Goal: Use online tool/utility: Utilize a website feature to perform a specific function

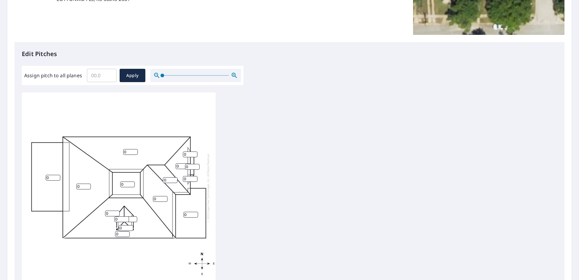
scroll to position [121, 0]
type input "0.1"
click at [107, 74] on input "0.1" at bounding box center [102, 74] width 30 height 17
click at [86, 186] on input "0" at bounding box center [83, 186] width 15 height 6
type input "12"
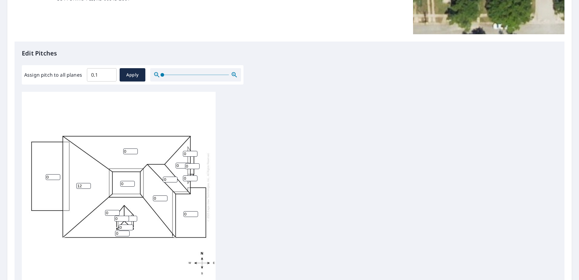
click at [113, 212] on input "0" at bounding box center [112, 213] width 15 height 6
drag, startPoint x: 113, startPoint y: 212, endPoint x: 88, endPoint y: 207, distance: 25.2
click at [88, 207] on div "12 0 0 0 0 0 0 0 0 0 0 0 0 0 0 0" at bounding box center [119, 187] width 194 height 190
drag, startPoint x: 100, startPoint y: 77, endPoint x: 87, endPoint y: 104, distance: 28.8
click at [72, 77] on div "Assign pitch to all planes 0.1 ​ Apply" at bounding box center [132, 74] width 217 height 13
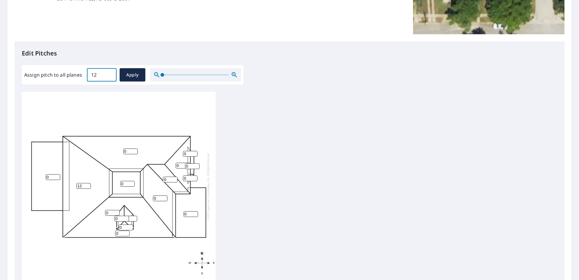
type input "12"
click at [131, 74] on span "Apply" at bounding box center [132, 75] width 16 height 8
type input "12"
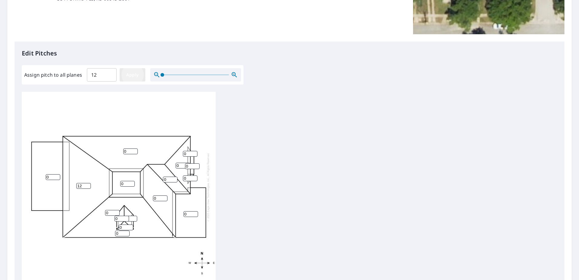
type input "12"
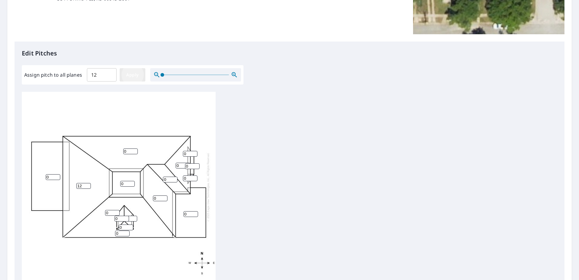
type input "12"
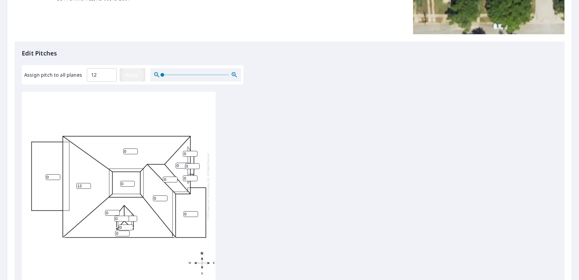
type input "12"
click at [51, 176] on input "12" at bounding box center [53, 177] width 15 height 6
drag, startPoint x: 53, startPoint y: 176, endPoint x: 36, endPoint y: 176, distance: 16.7
click at [36, 176] on div "12 12 12 12 12 12 12 12 12 12 12 12 12 12 12 12" at bounding box center [119, 187] width 194 height 190
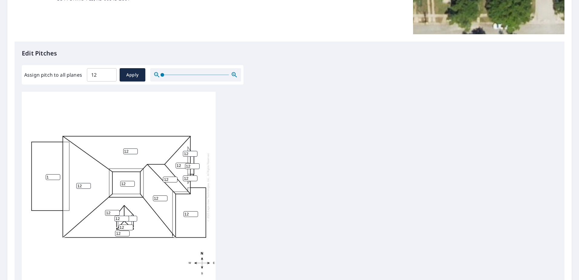
type input "1"
click at [192, 214] on input "8" at bounding box center [190, 214] width 15 height 6
click at [177, 214] on div "12 12 1 12 8 12 12 12 12 12 12 12 12 12 12 12" at bounding box center [119, 187] width 194 height 190
type input "1"
click at [146, 252] on div "12 12 1 12 1 12 12 12 12 12 12 12 12 12 12 12" at bounding box center [119, 187] width 194 height 190
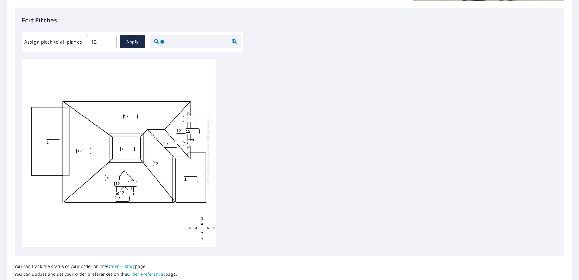
scroll to position [199, 0]
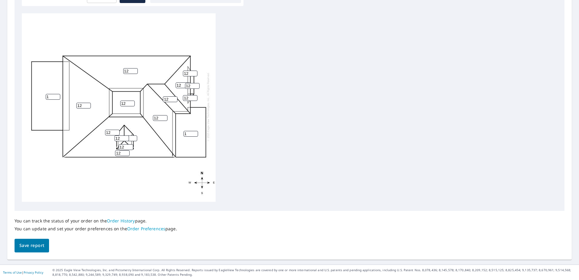
click at [32, 243] on span "Save report" at bounding box center [31, 246] width 25 height 8
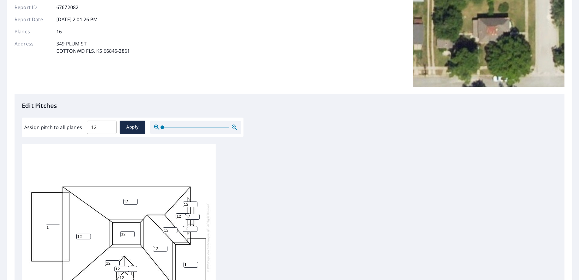
scroll to position [6, 0]
